Goal: Task Accomplishment & Management: Manage account settings

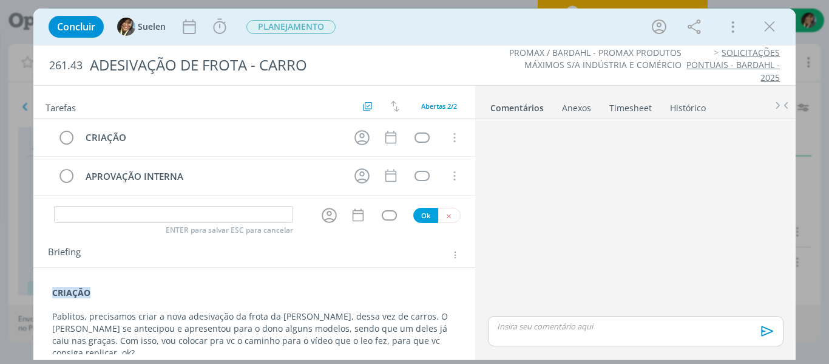
scroll to position [340, 0]
click at [357, 137] on icon "dialog" at bounding box center [361, 137] width 15 height 15
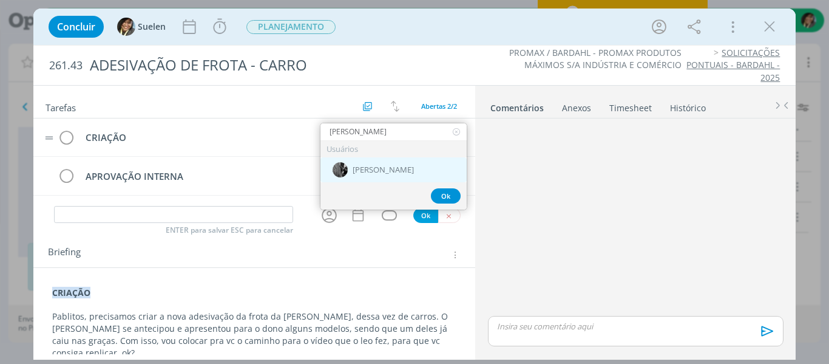
type input "pablo"
click at [353, 170] on span "[PERSON_NAME]" at bounding box center [383, 170] width 61 height 10
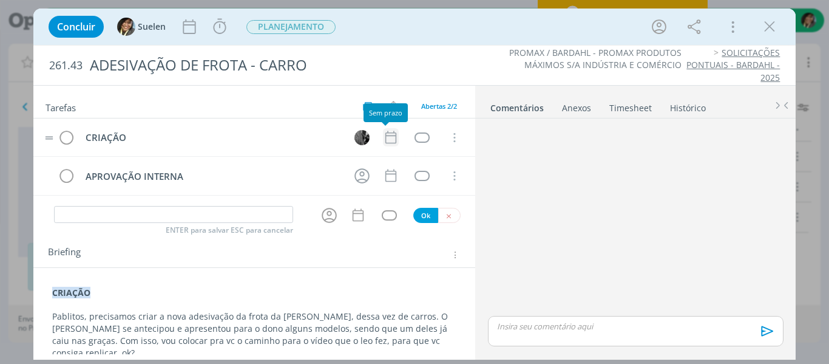
click at [388, 134] on icon "dialog" at bounding box center [391, 137] width 16 height 16
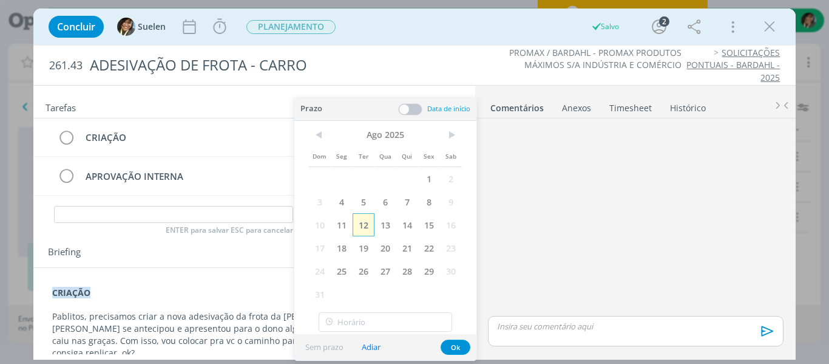
click at [374, 226] on span "12" at bounding box center [364, 224] width 22 height 23
click at [460, 348] on button "Ok" at bounding box center [456, 346] width 30 height 15
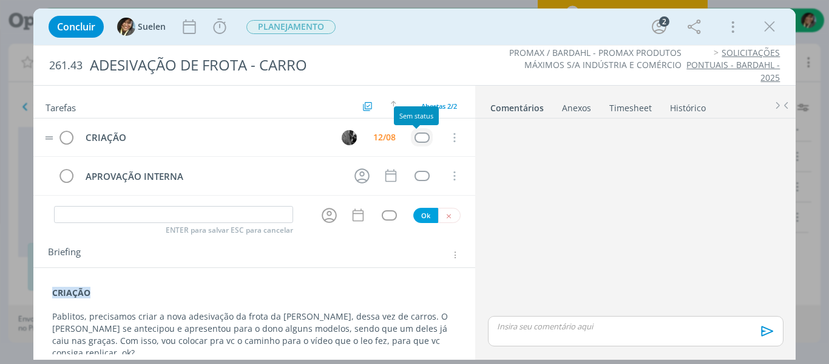
click at [415, 142] on div "dialog" at bounding box center [422, 137] width 15 height 10
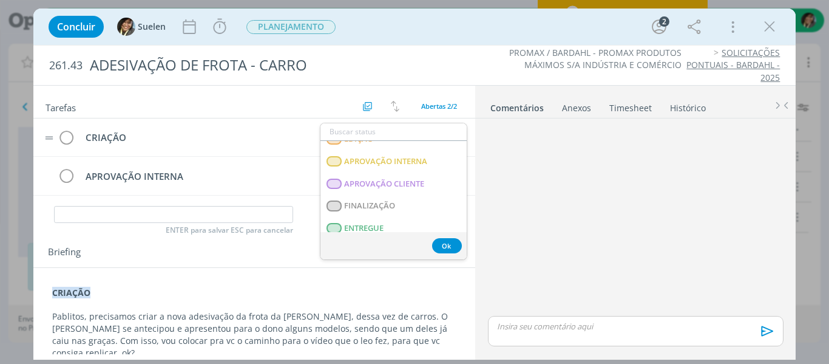
scroll to position [310, 0]
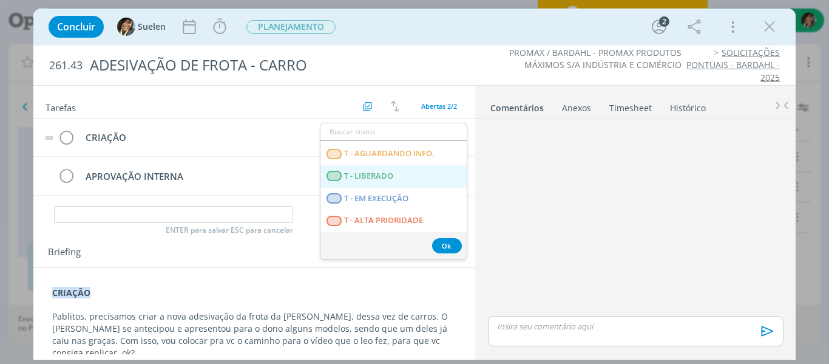
click at [391, 172] on span "T - LIBERADO" at bounding box center [368, 176] width 49 height 10
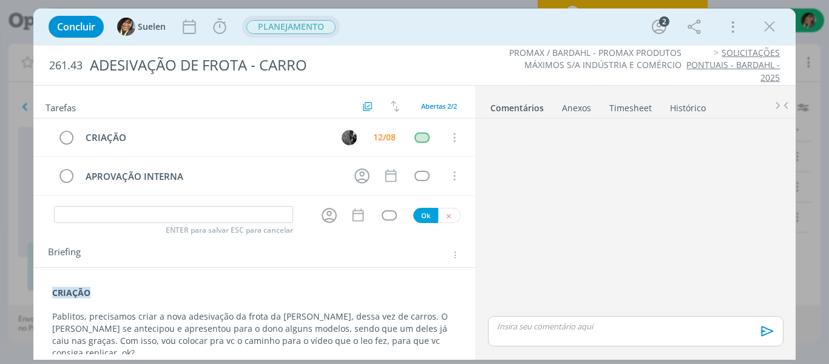
click at [314, 36] on span "PLANEJAMENTO" at bounding box center [291, 27] width 98 height 22
click at [311, 29] on span "PLANEJAMENTO" at bounding box center [290, 27] width 89 height 14
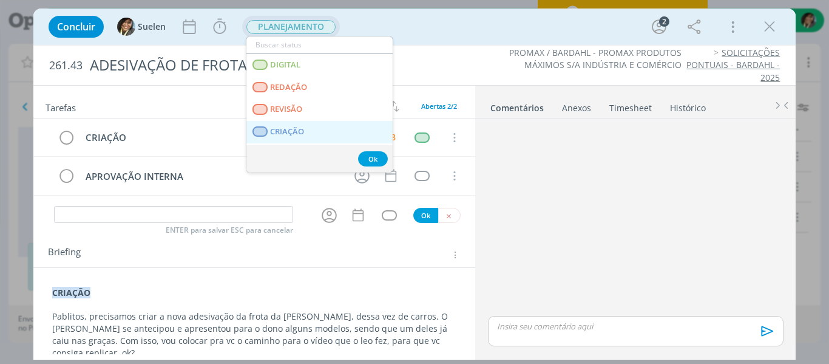
click at [293, 134] on span "CRIAÇÃO" at bounding box center [287, 132] width 34 height 10
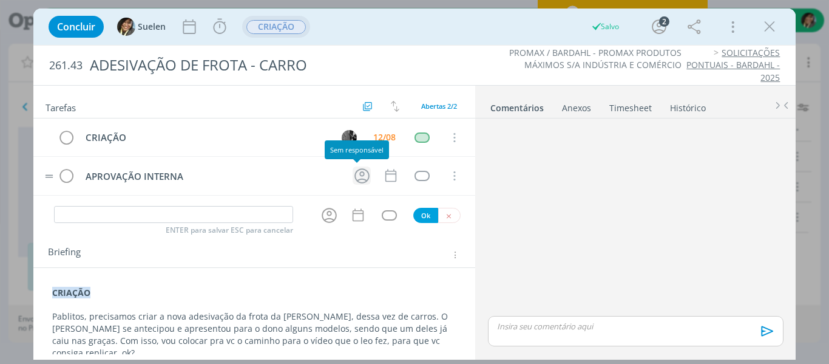
click at [357, 180] on icon "dialog" at bounding box center [362, 175] width 19 height 19
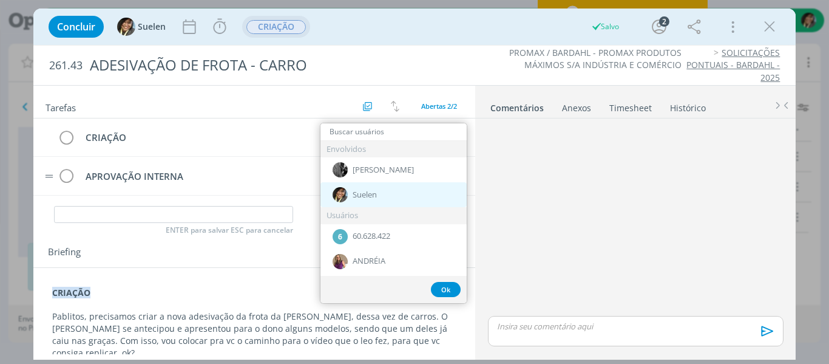
click at [362, 191] on span "Suelen" at bounding box center [365, 195] width 24 height 10
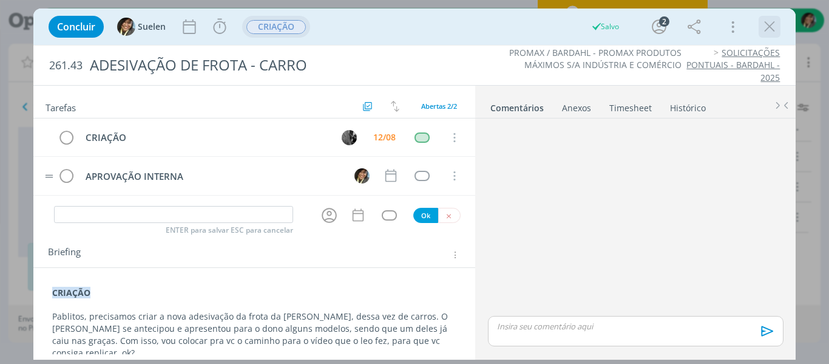
click at [759, 23] on div "dialog" at bounding box center [770, 27] width 22 height 22
click at [767, 24] on icon "dialog" at bounding box center [769, 27] width 18 height 18
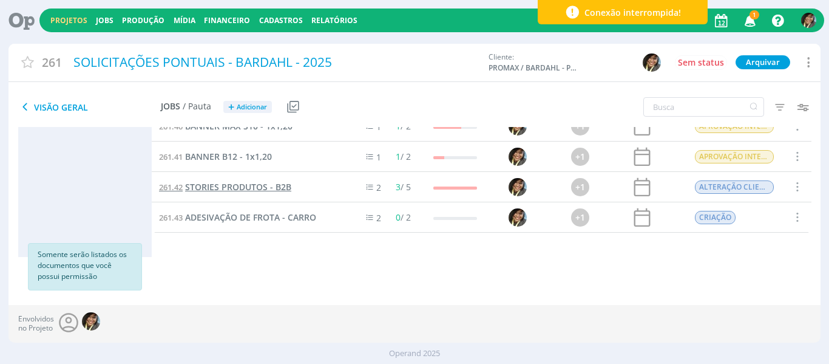
click at [232, 192] on span "STORIES PRODUTOS - B2B" at bounding box center [238, 187] width 106 height 12
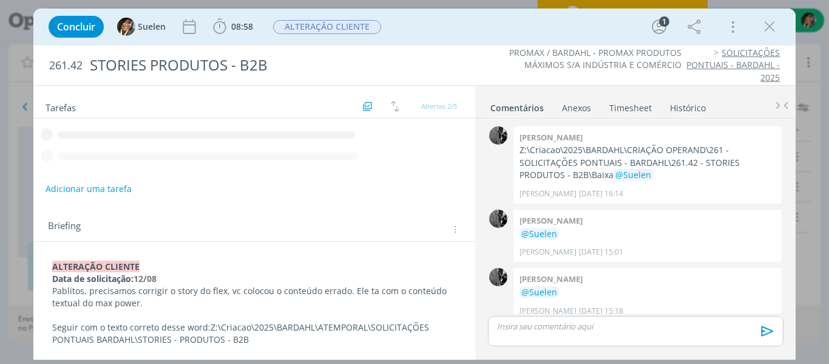
scroll to position [10, 0]
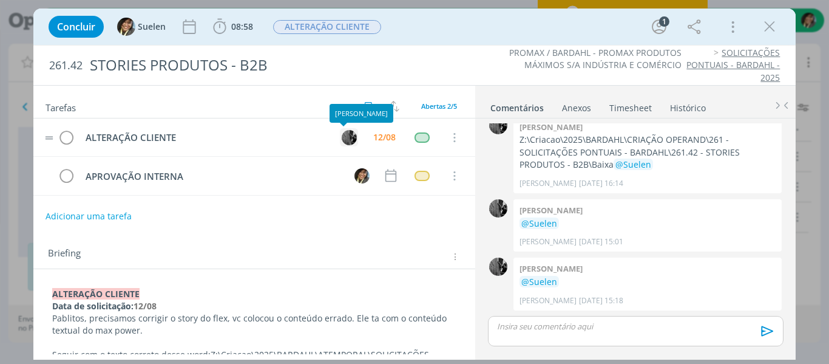
click at [347, 138] on img "dialog" at bounding box center [349, 137] width 15 height 15
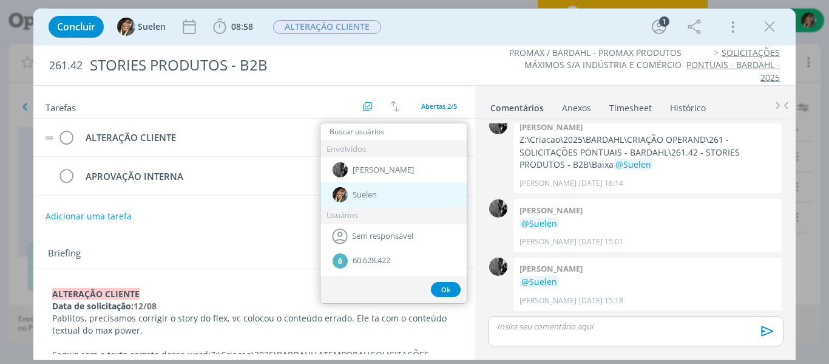
click at [356, 195] on span "Suelen" at bounding box center [365, 195] width 24 height 10
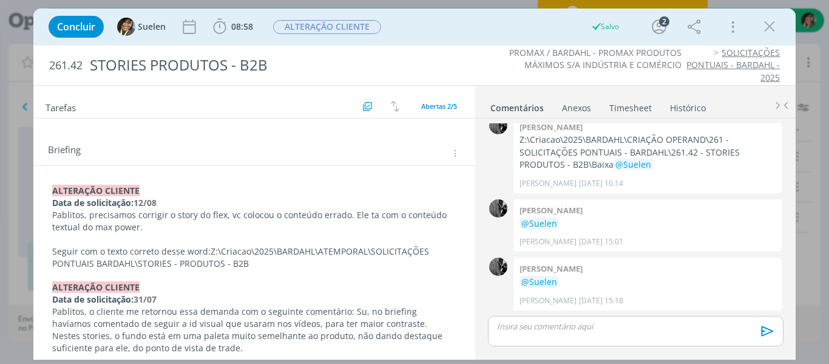
scroll to position [117, 0]
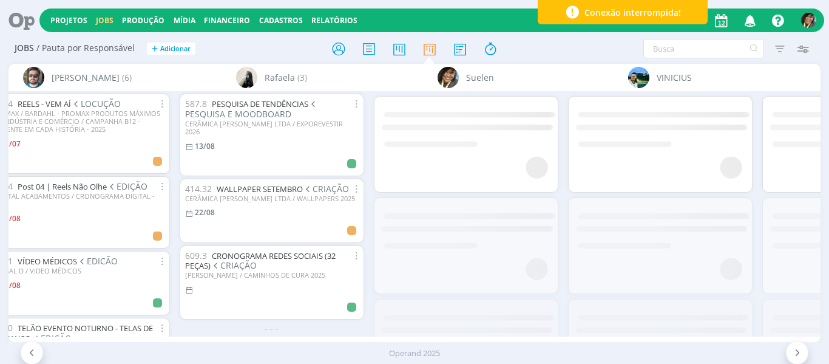
scroll to position [0, 2174]
